Goal: Navigation & Orientation: Find specific page/section

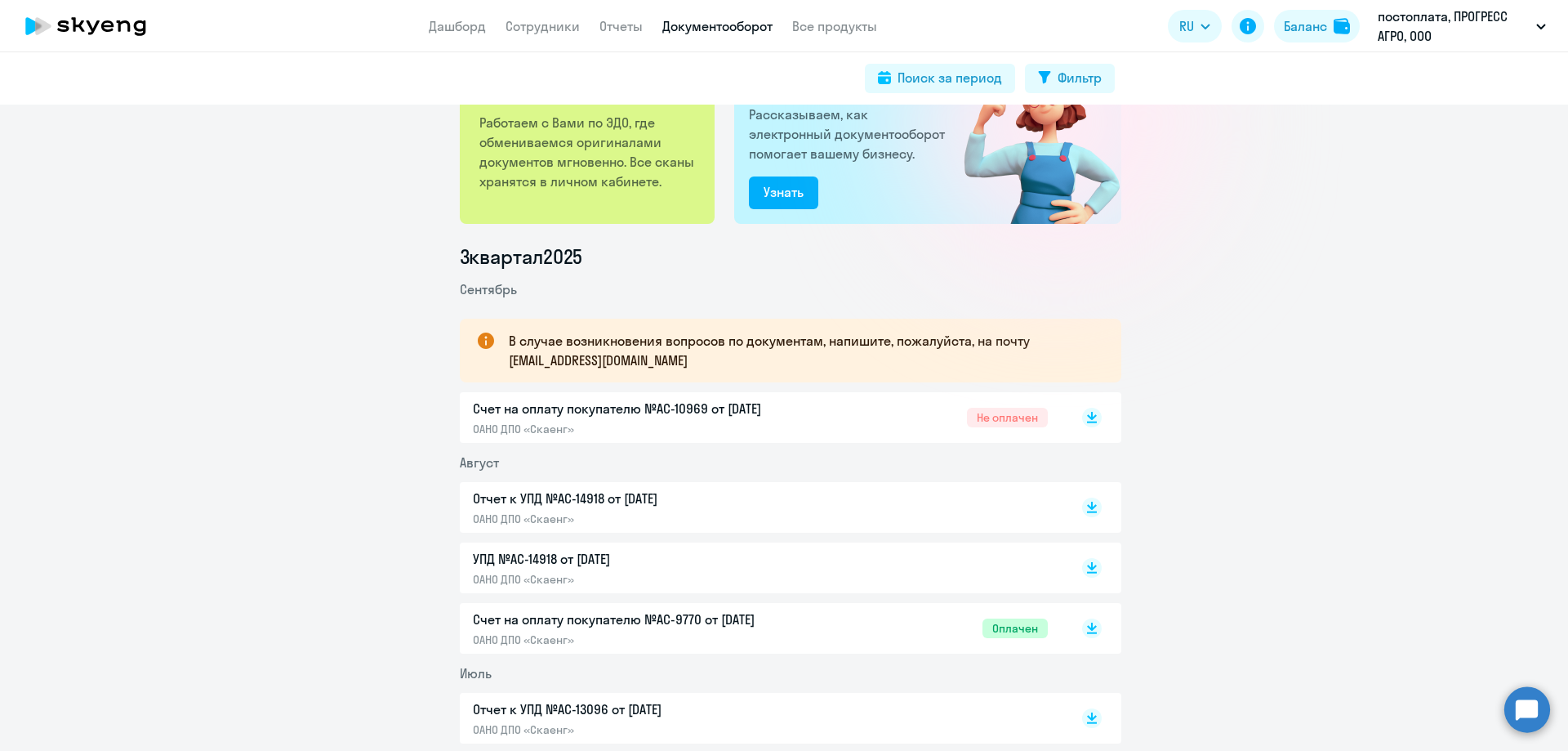
scroll to position [327, 0]
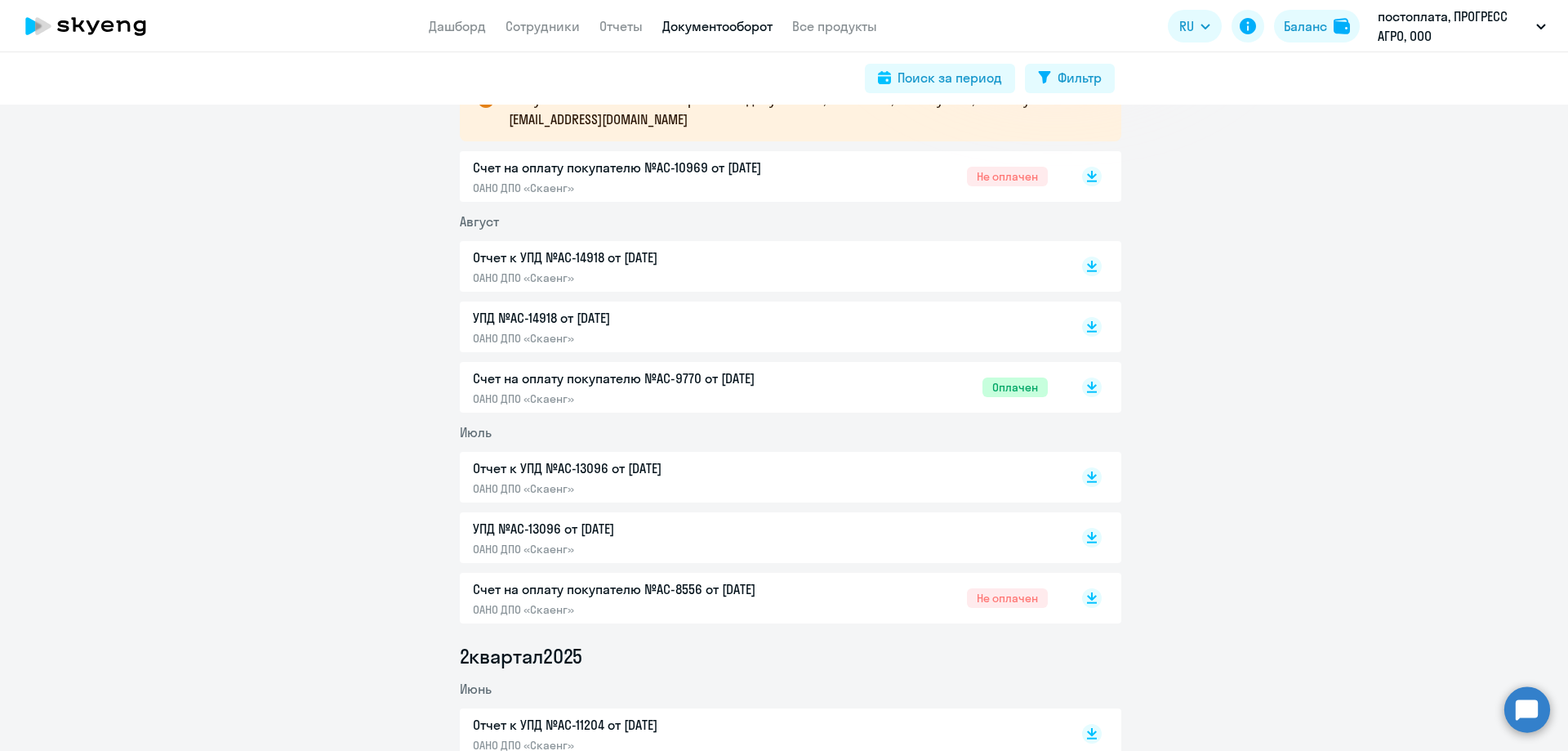
click at [712, 162] on p "Счет на оплату покупателю №AC-10969 от [DATE]" at bounding box center [644, 167] width 343 height 19
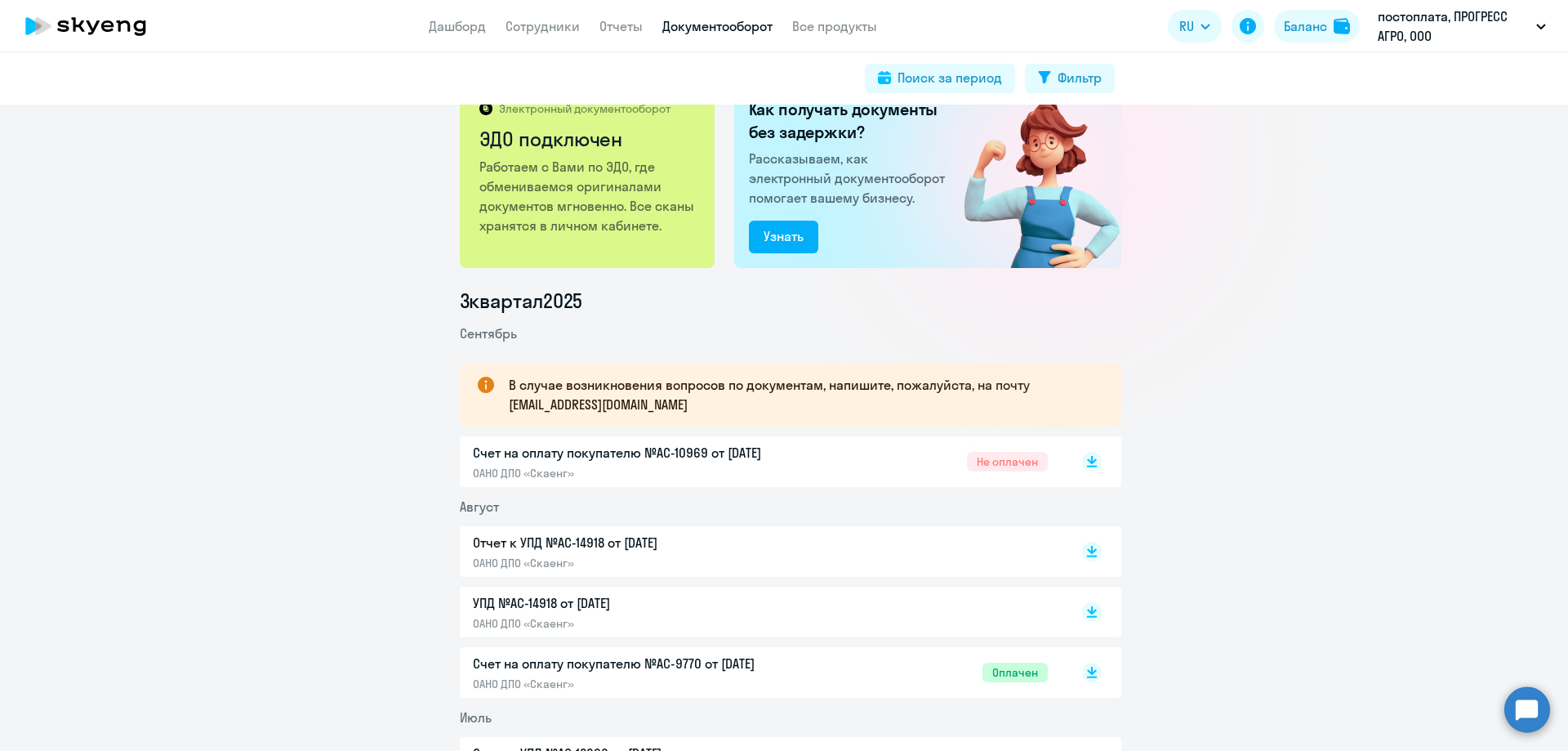
scroll to position [82, 0]
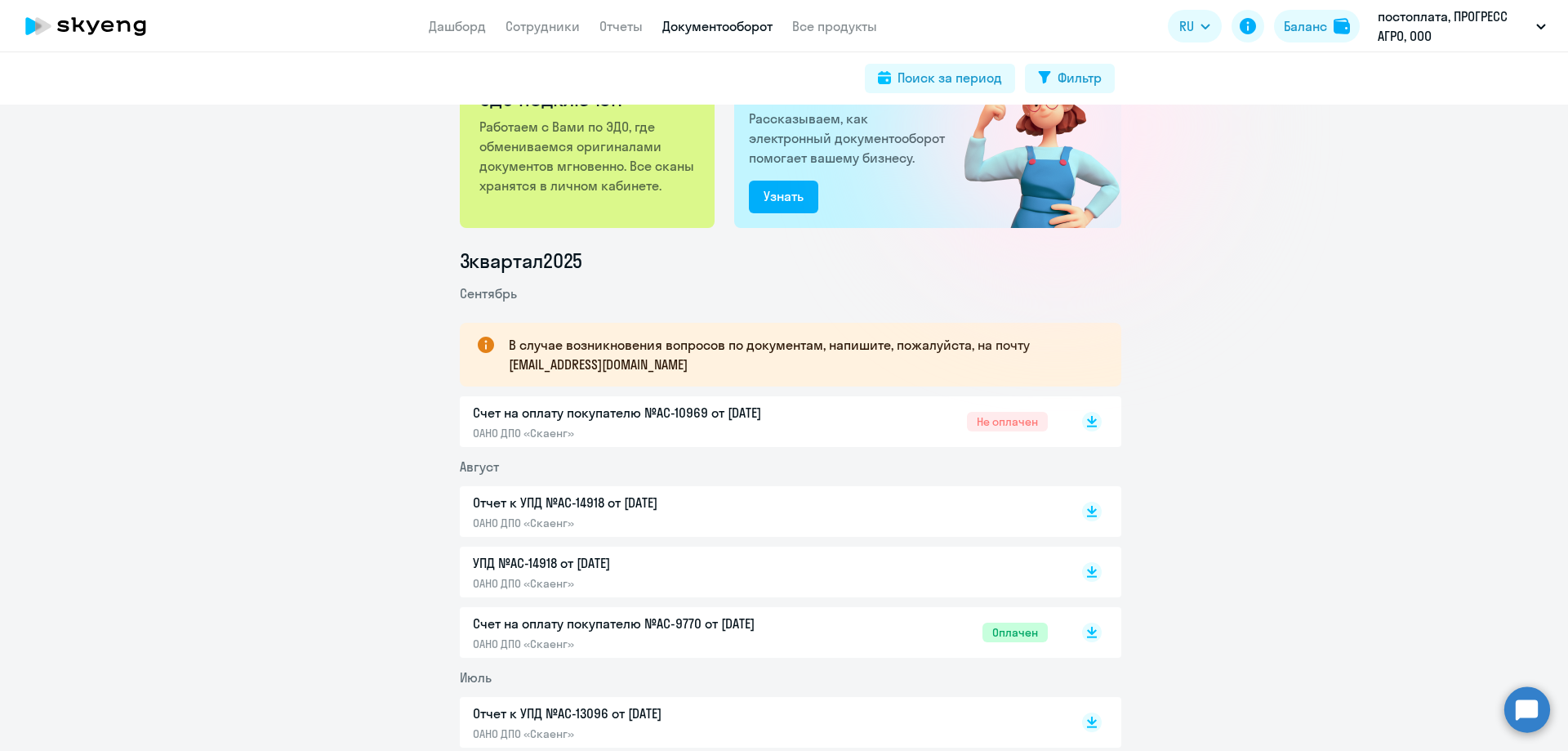
click at [604, 419] on p "Счет на оплату покупателю №AC-10969 от [DATE]" at bounding box center [644, 412] width 343 height 19
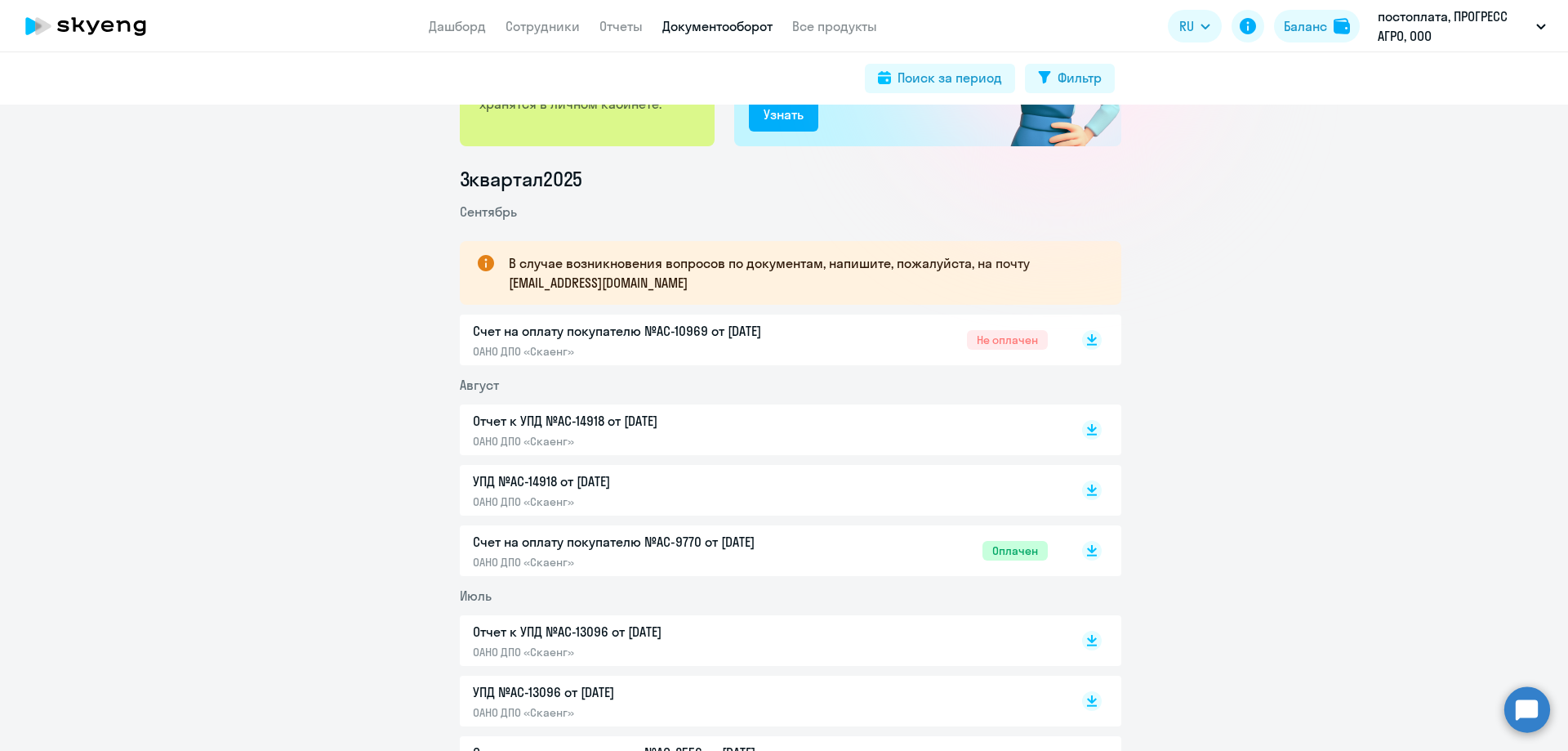
click at [652, 352] on p "ОАНО ДПО «Скаенг»" at bounding box center [644, 351] width 343 height 14
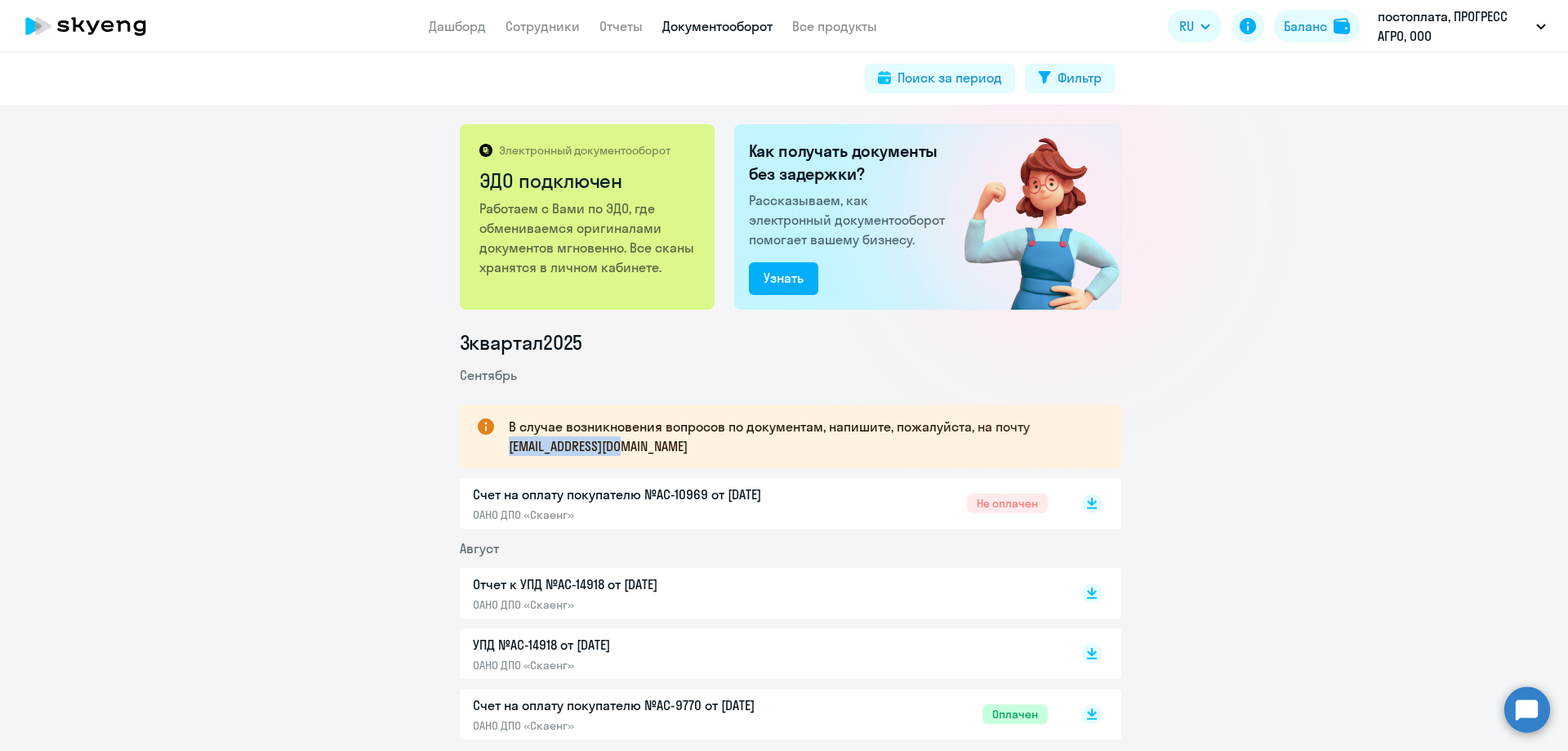
drag, startPoint x: 634, startPoint y: 445, endPoint x: 499, endPoint y: 446, distance: 135.0
click at [499, 446] on div "В случае возникновения вопросов по документам, напишите, пожалуйста, на почту […" at bounding box center [790, 436] width 662 height 64
copy p "[EMAIL_ADDRESS][DOMAIN_NAME]"
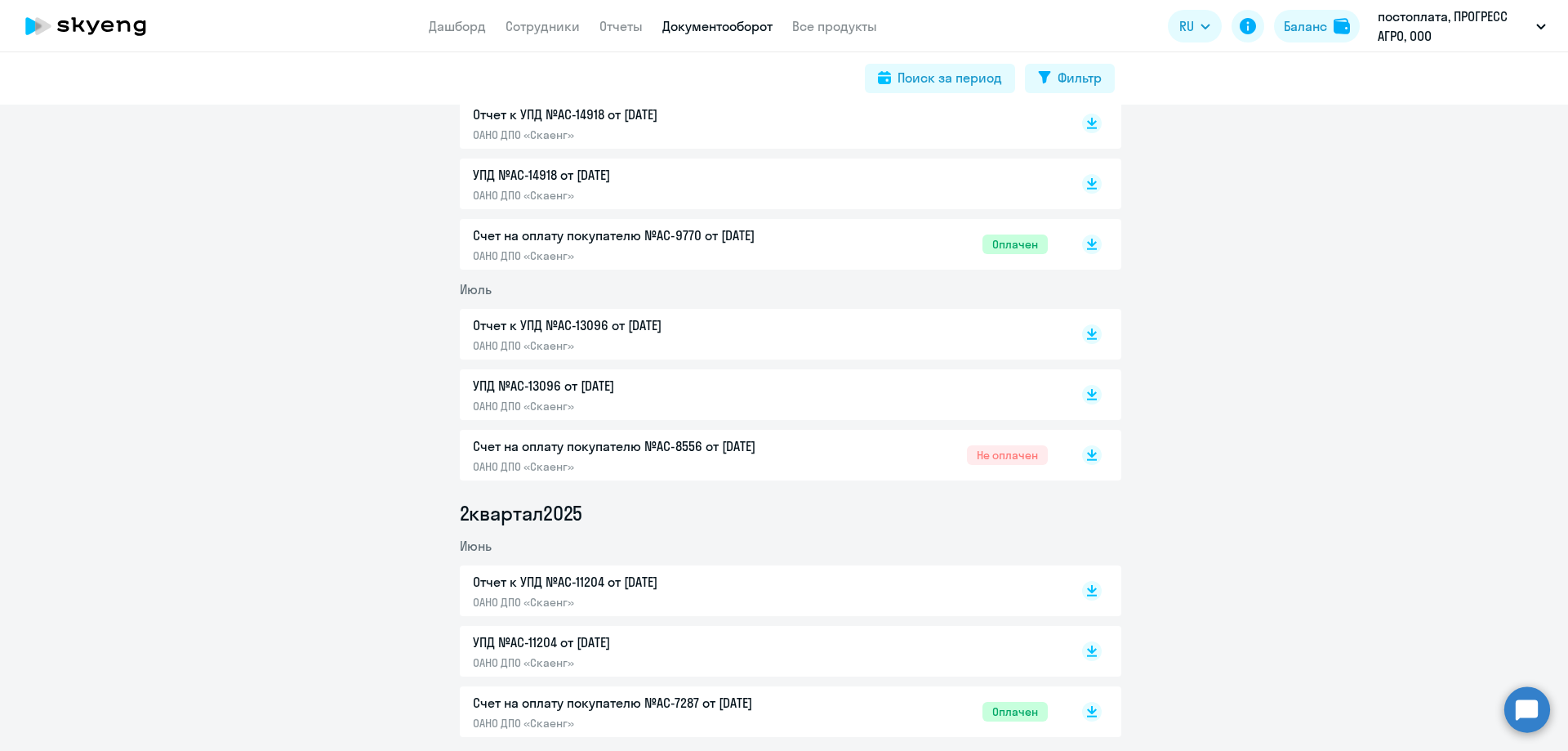
scroll to position [490, 0]
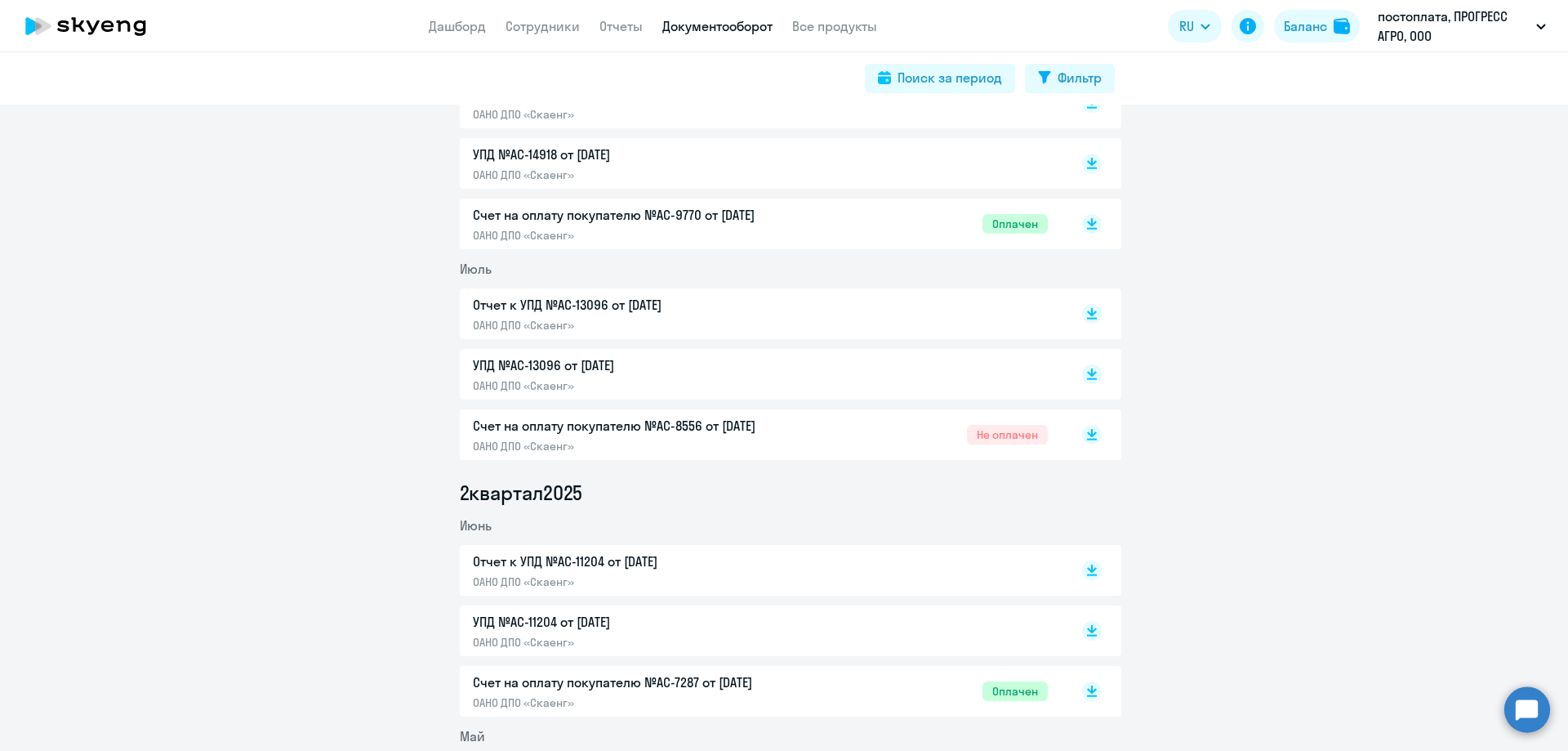
click at [768, 419] on p "Счет на оплату покупателю №AC-8556 от [DATE]" at bounding box center [644, 425] width 343 height 19
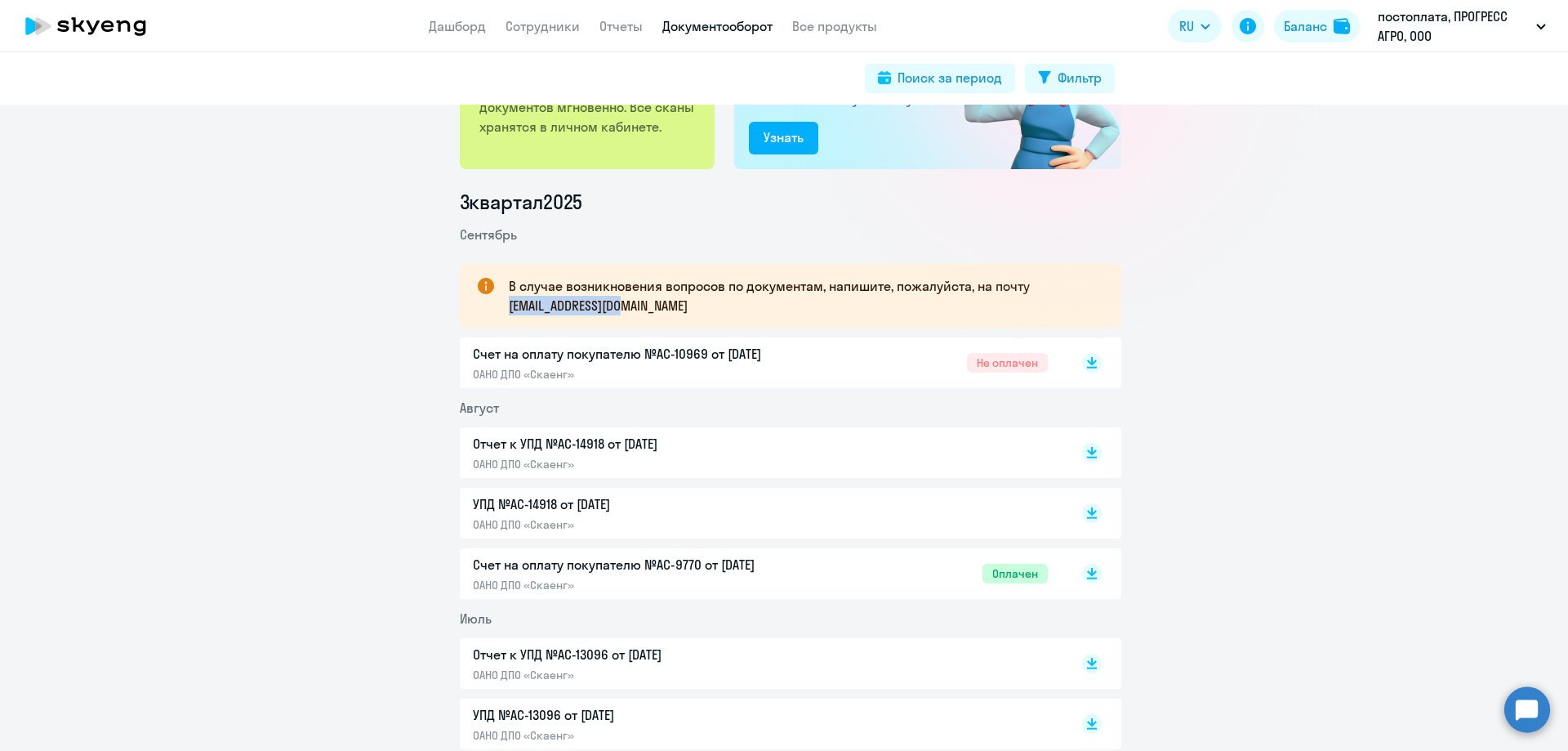
scroll to position [0, 0]
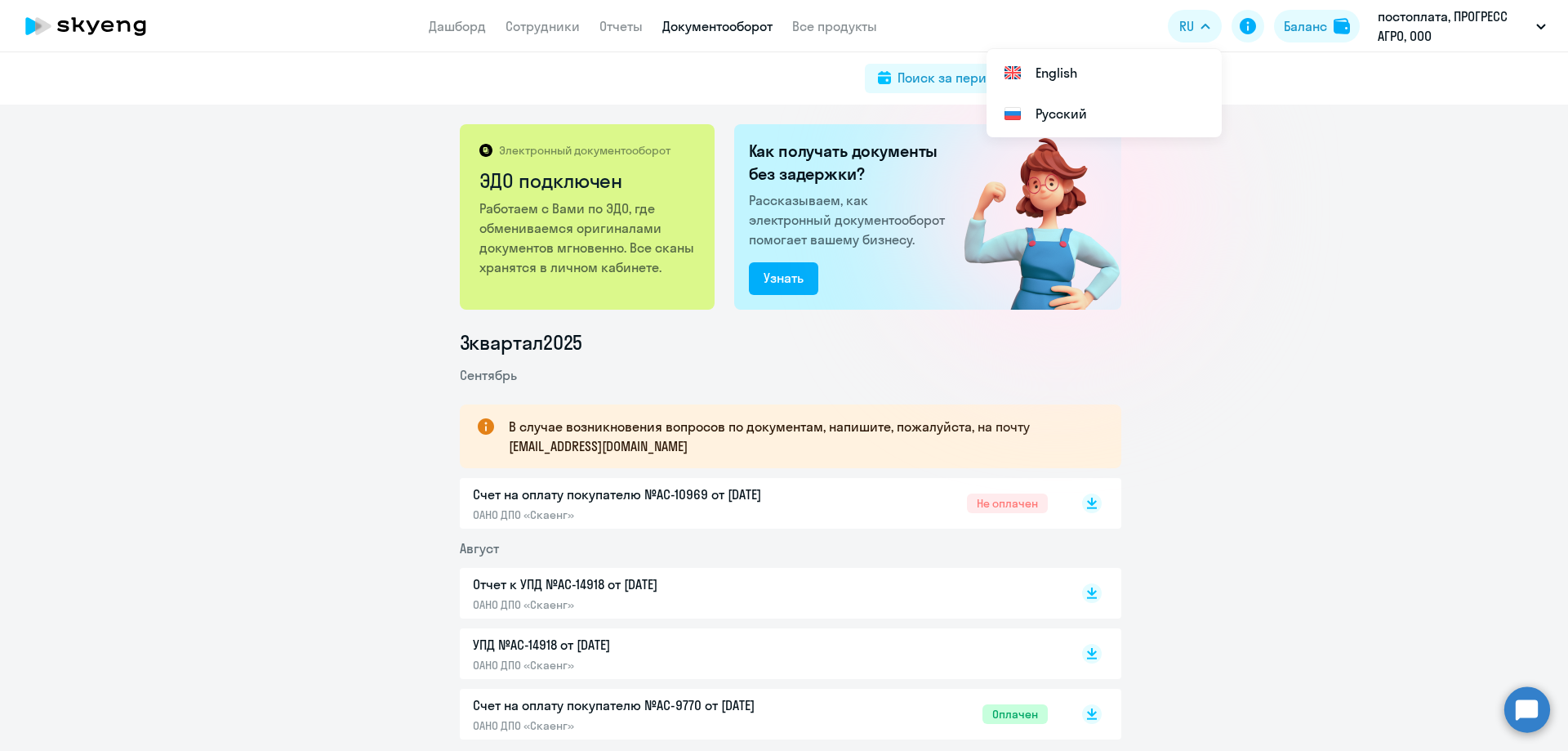
click at [457, 35] on app-menu-item-link "Дашборд" at bounding box center [457, 26] width 57 height 20
click at [458, 19] on link "Дашборд" at bounding box center [457, 25] width 57 height 16
click at [531, 19] on link "Сотрудники" at bounding box center [542, 25] width 74 height 16
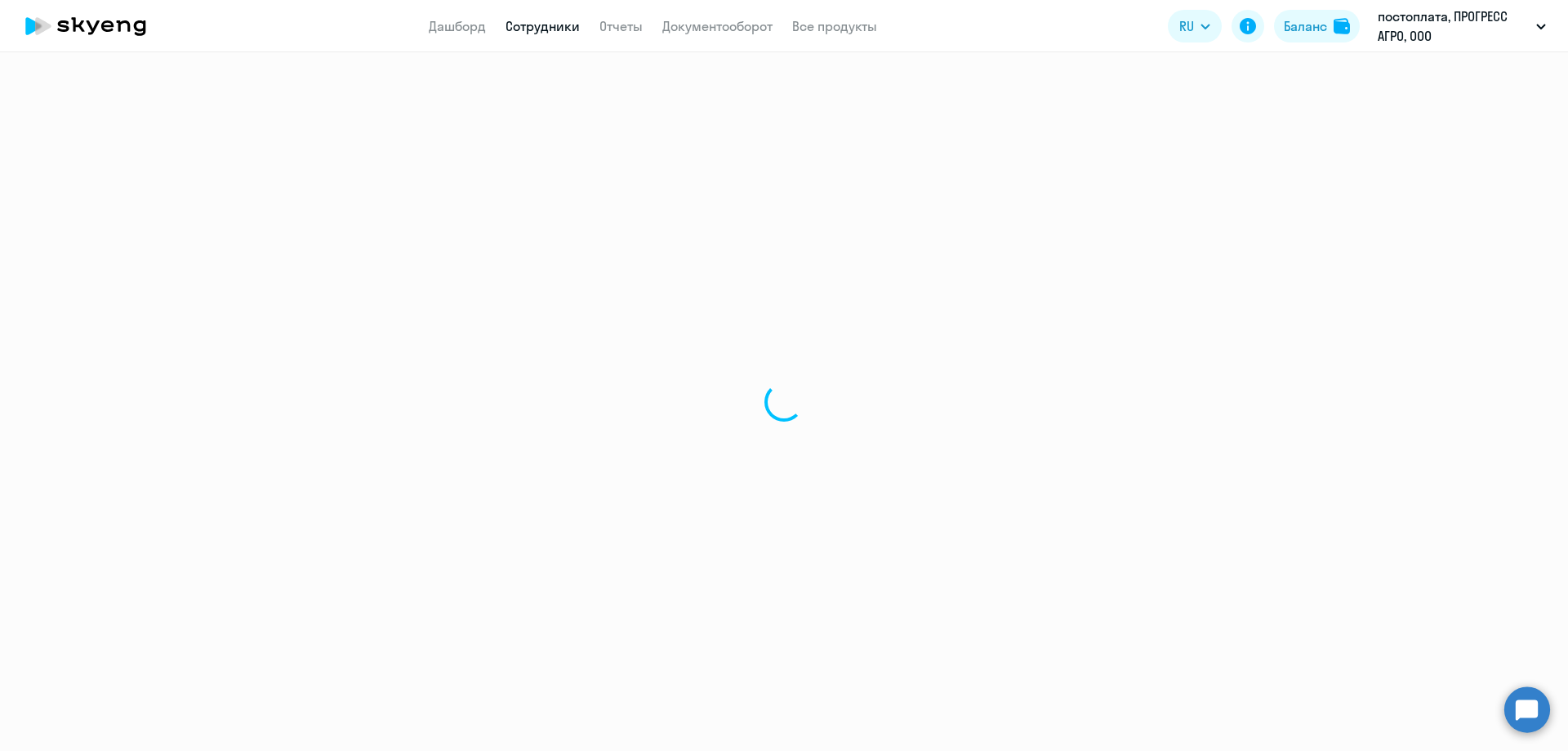
select select "30"
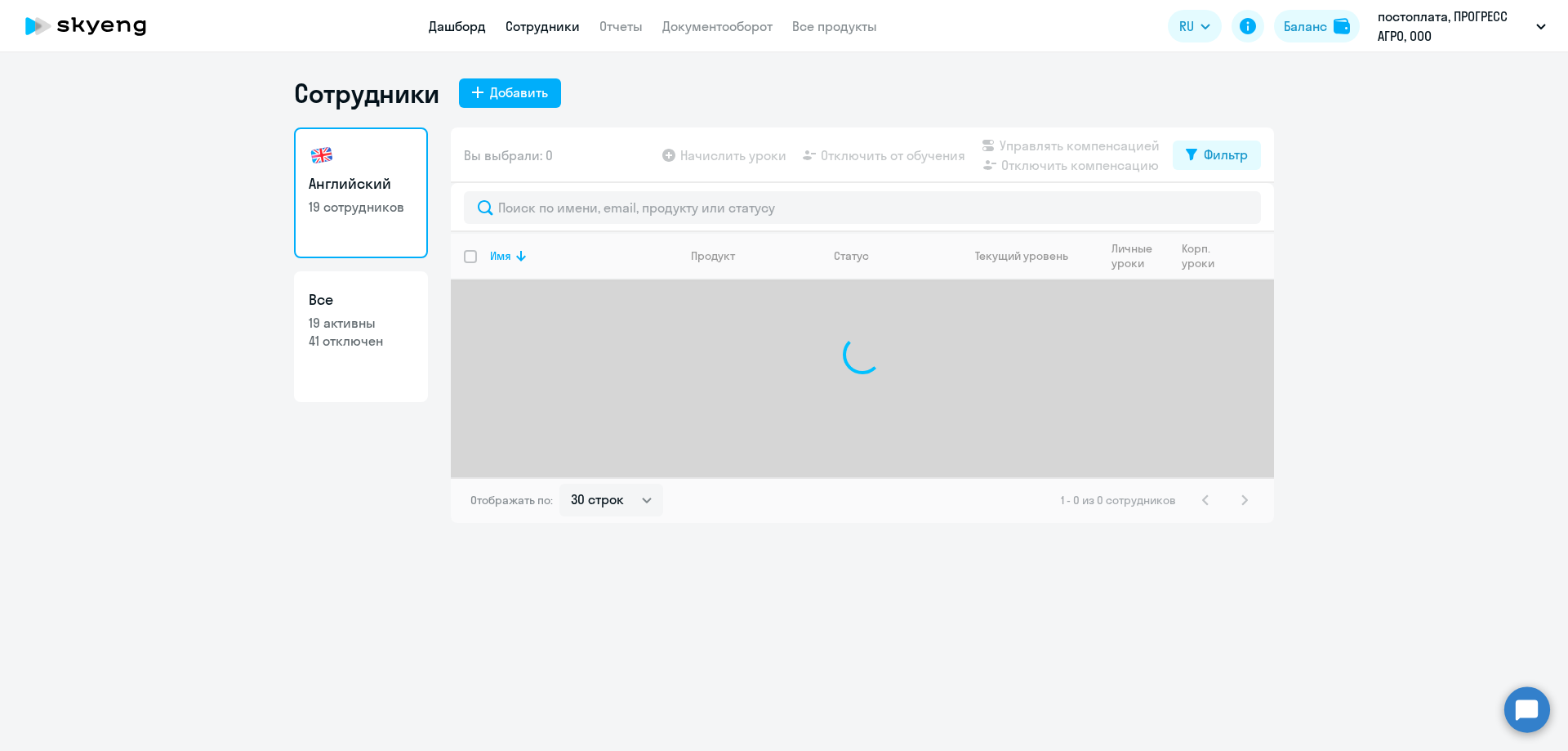
click at [468, 20] on link "Дашборд" at bounding box center [457, 25] width 57 height 16
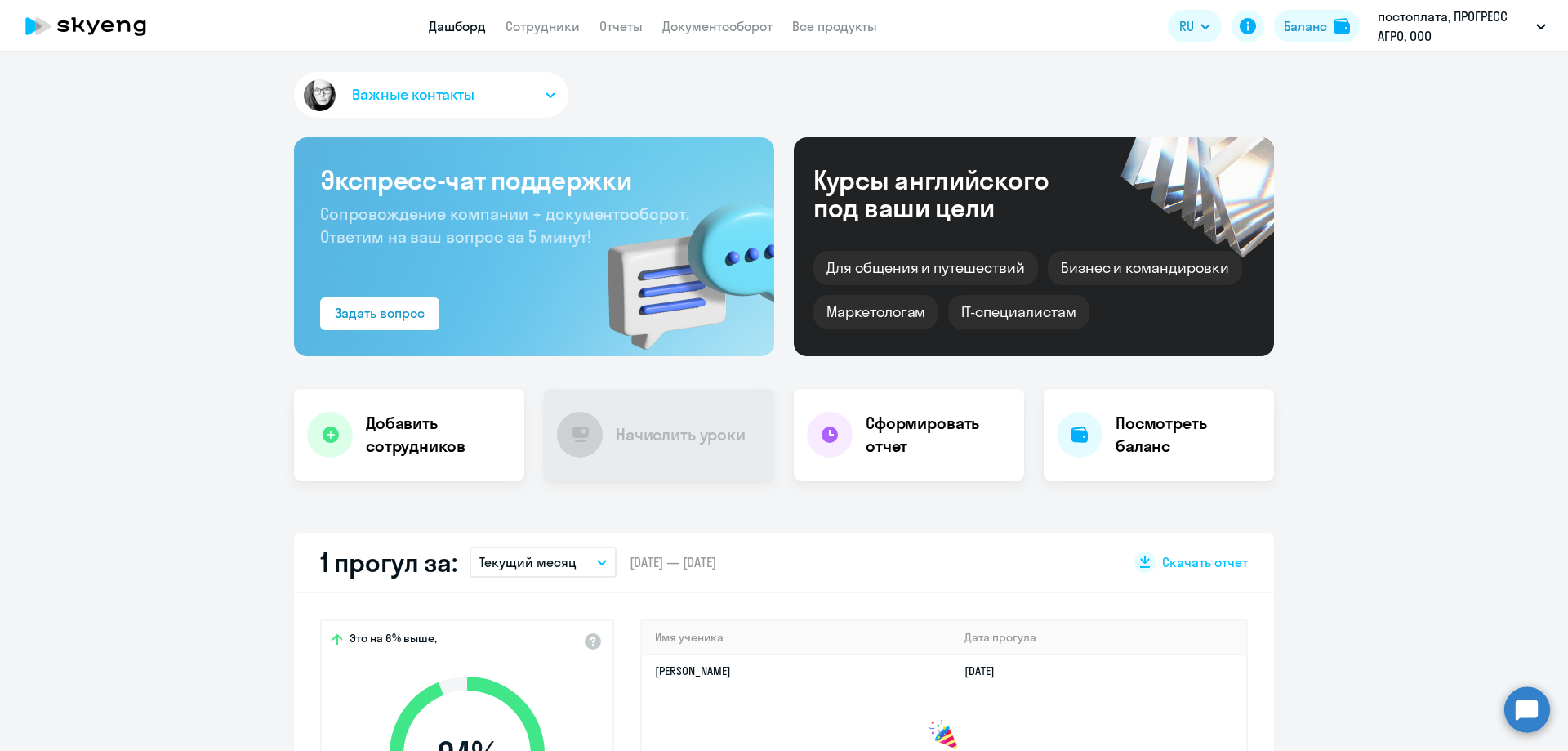
click at [512, 87] on button "Важные контакты" at bounding box center [431, 94] width 274 height 45
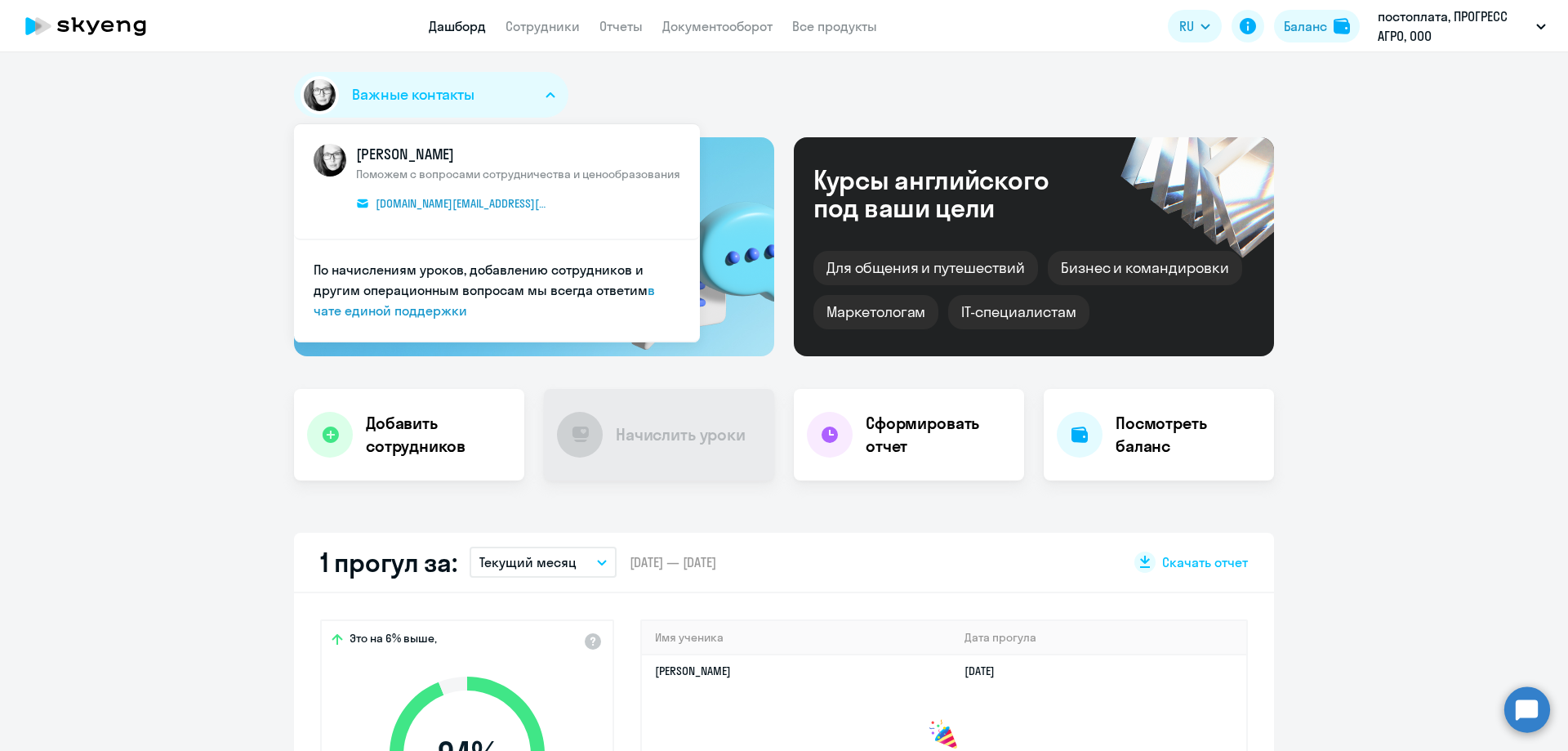
click at [512, 87] on button "Важные контакты" at bounding box center [431, 94] width 274 height 45
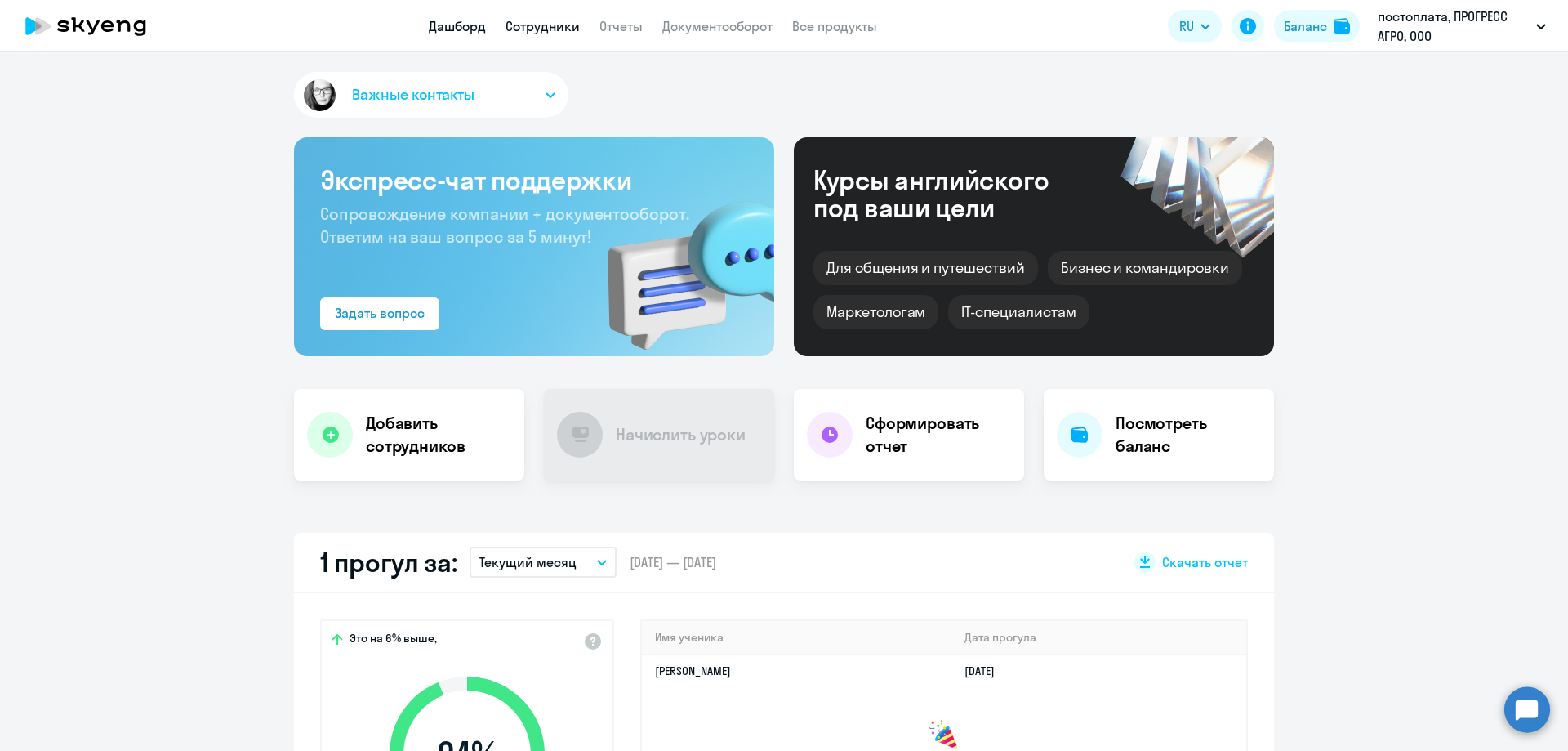
click at [556, 21] on link "Сотрудники" at bounding box center [542, 25] width 74 height 16
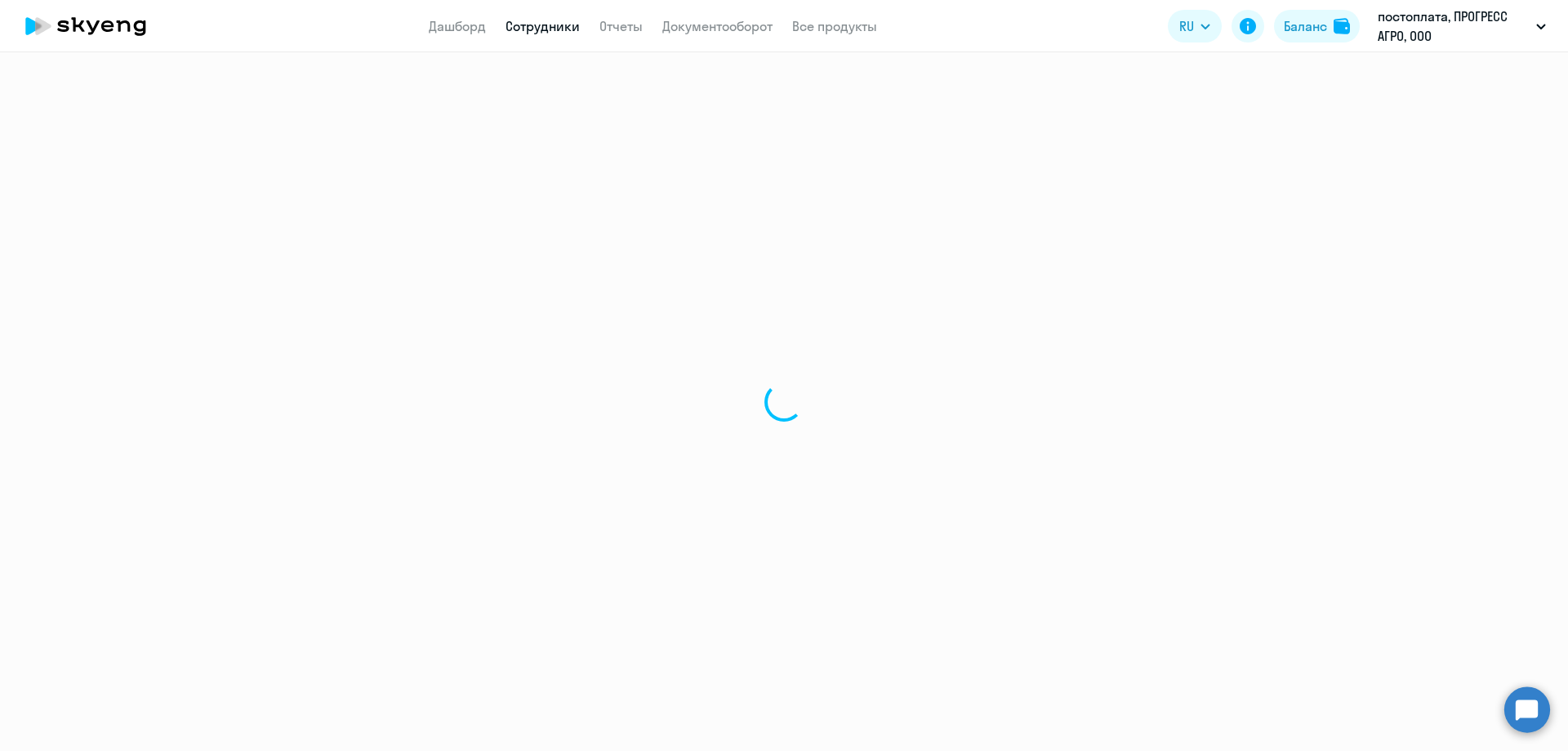
select select "30"
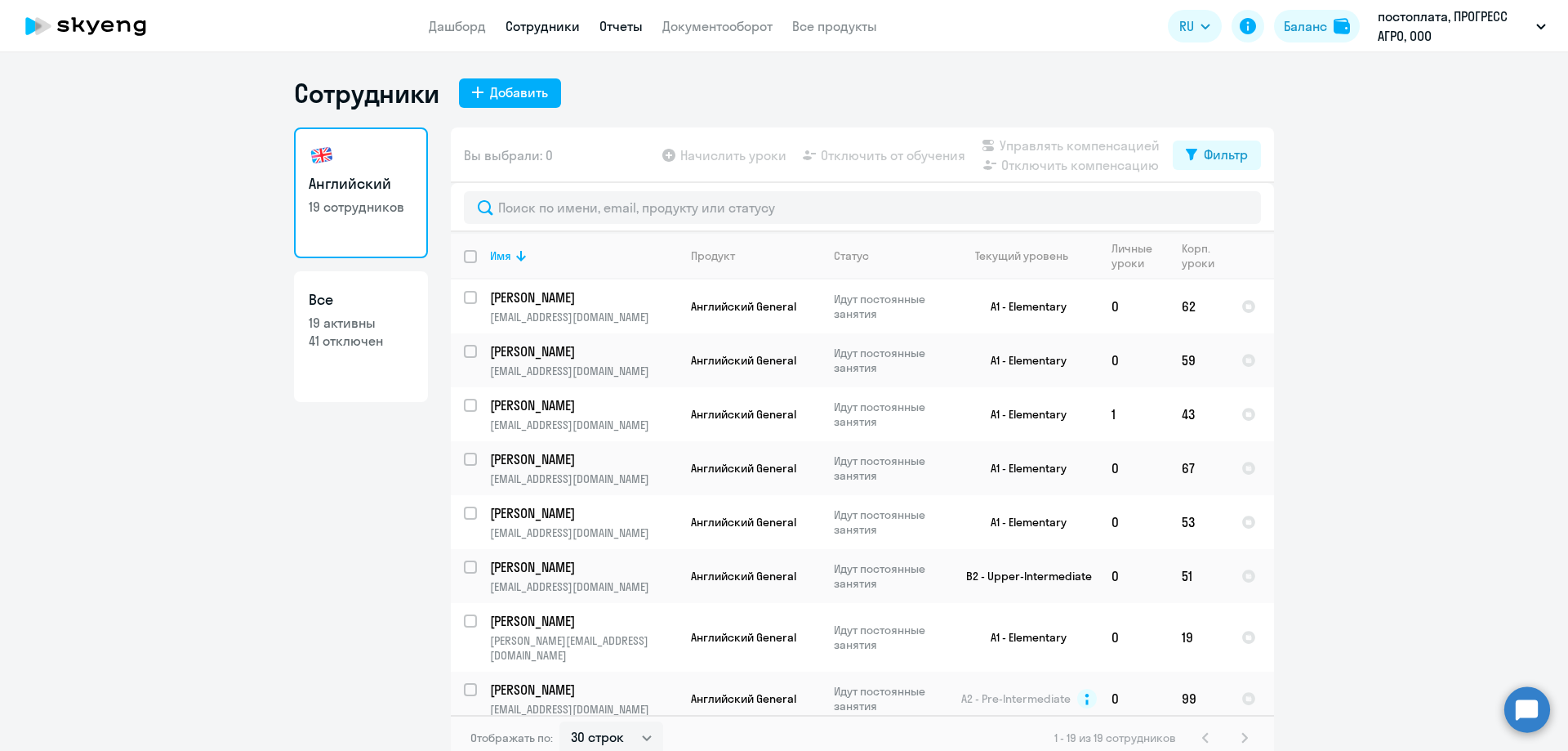
click at [625, 28] on link "Отчеты" at bounding box center [620, 25] width 43 height 16
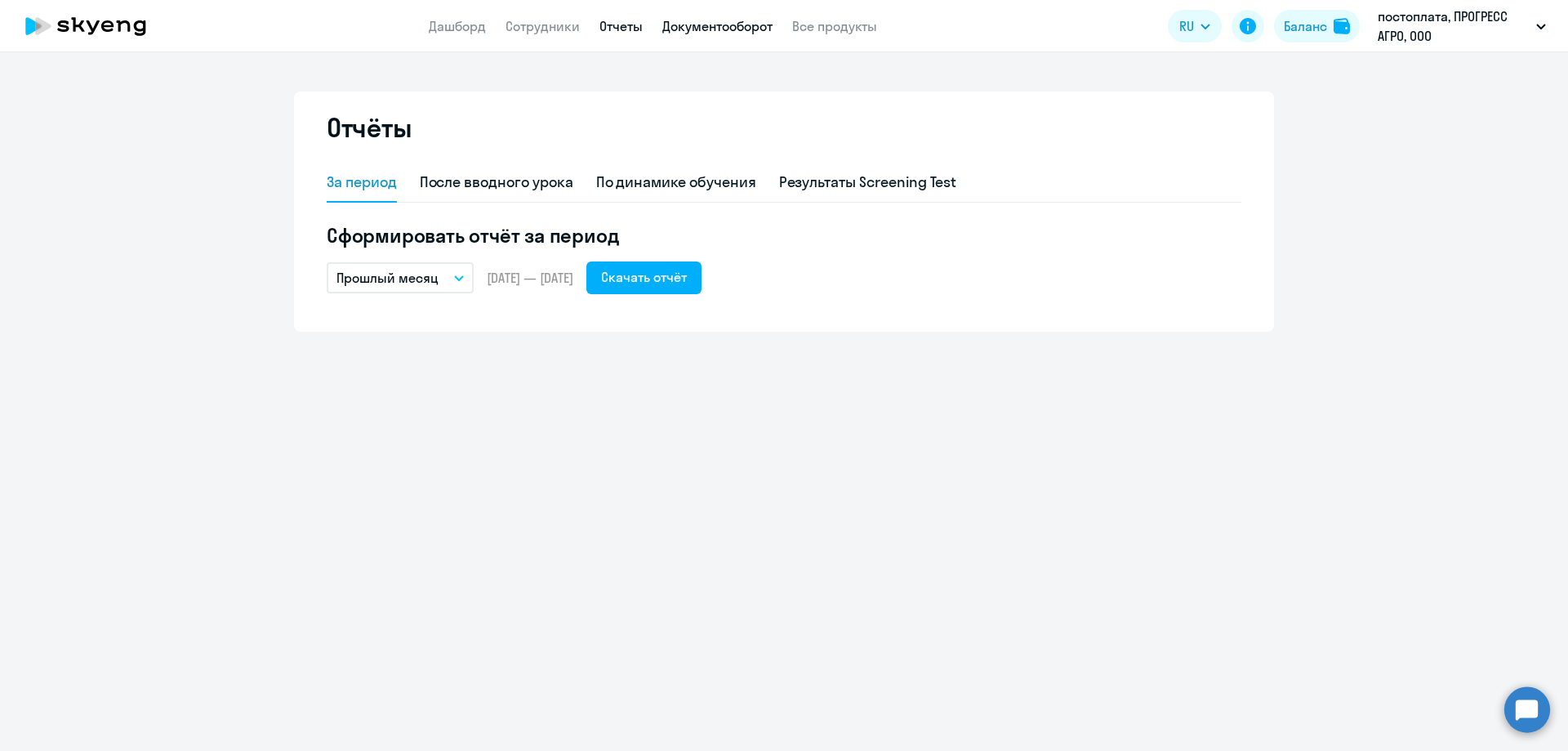
click at [698, 30] on link "Документооборот" at bounding box center [717, 25] width 110 height 16
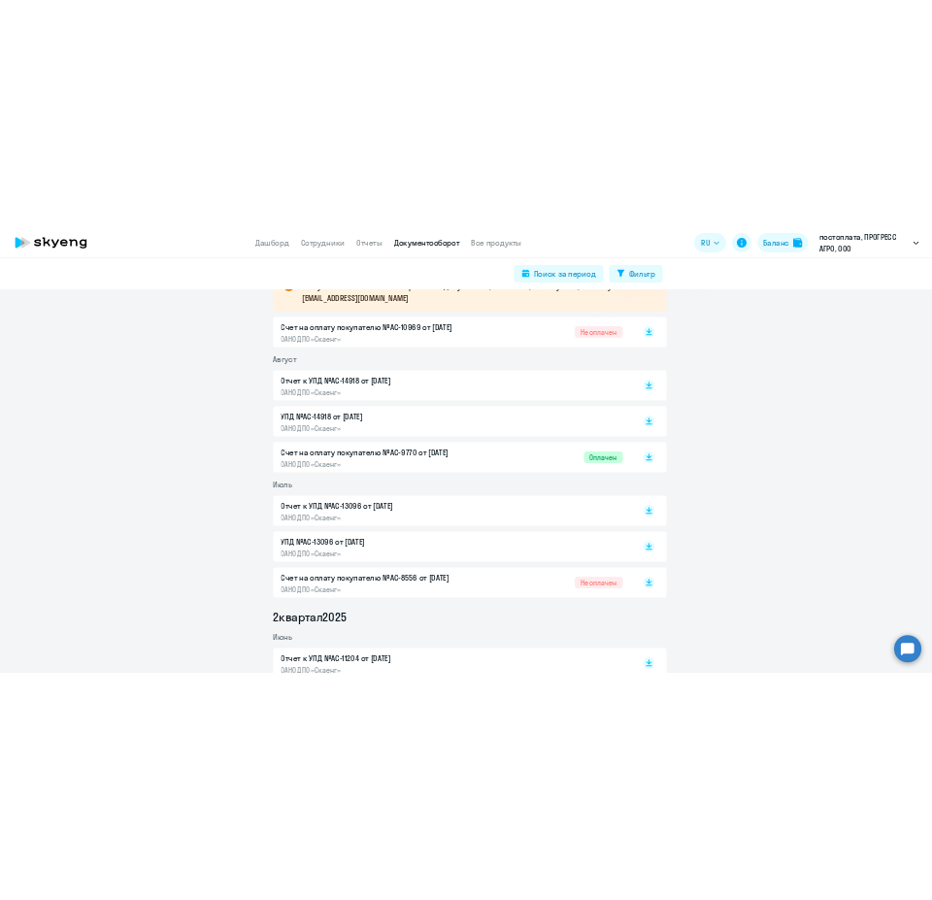
scroll to position [291, 0]
